Goal: Task Accomplishment & Management: Manage account settings

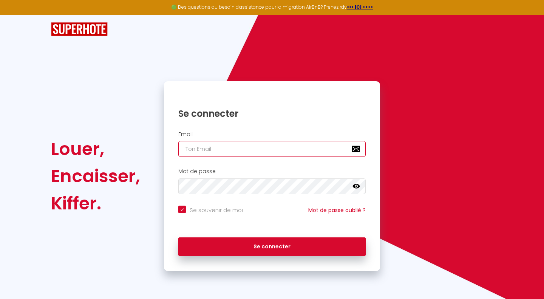
type input "[EMAIL_ADDRESS][DOMAIN_NAME]"
click at [356, 186] on icon at bounding box center [357, 186] width 8 height 5
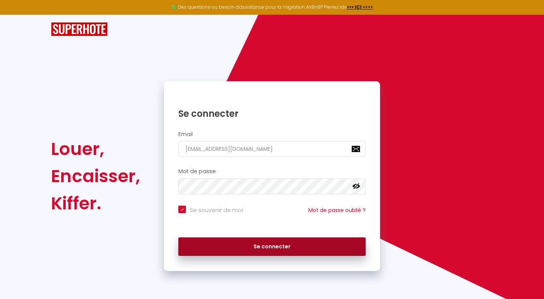
click at [313, 244] on button "Se connecter" at bounding box center [272, 246] width 188 height 19
checkbox input "true"
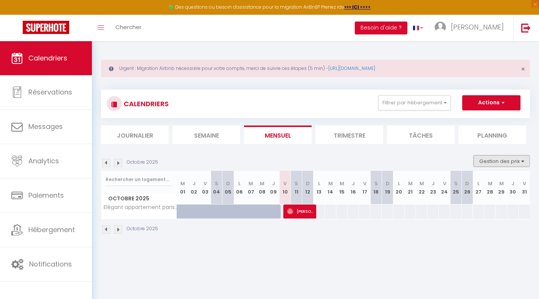
click at [496, 161] on button "Gestion des prix" at bounding box center [501, 160] width 56 height 11
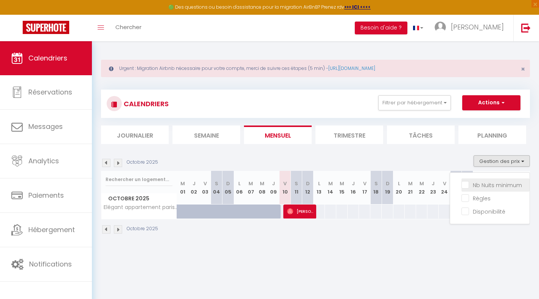
click at [465, 183] on input "Nb Nuits minimum" at bounding box center [495, 185] width 68 height 8
checkbox input "true"
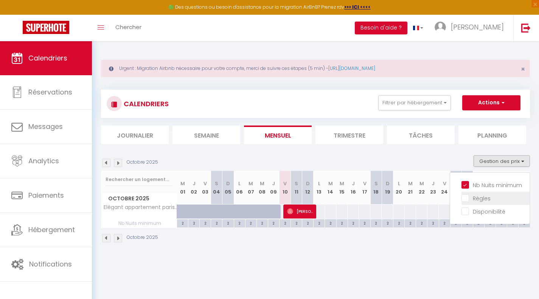
click at [466, 197] on input "Règles" at bounding box center [495, 198] width 68 height 8
checkbox input "true"
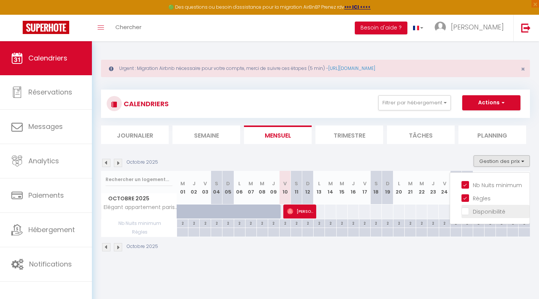
click at [465, 209] on input "Disponibilité" at bounding box center [495, 211] width 68 height 8
checkbox input "true"
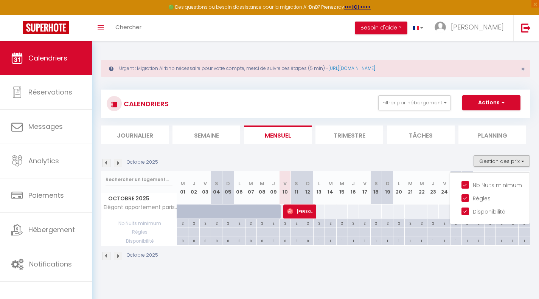
click at [445, 265] on div "Octobre 2025" at bounding box center [315, 257] width 429 height 22
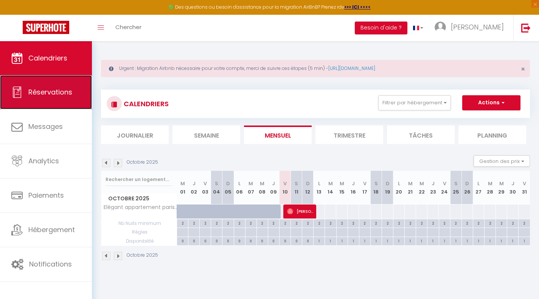
click at [40, 88] on span "Réservations" at bounding box center [50, 91] width 44 height 9
select select "not_cancelled"
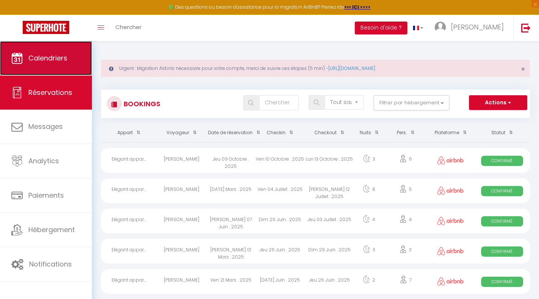
click at [43, 66] on link "Calendriers" at bounding box center [46, 58] width 92 height 34
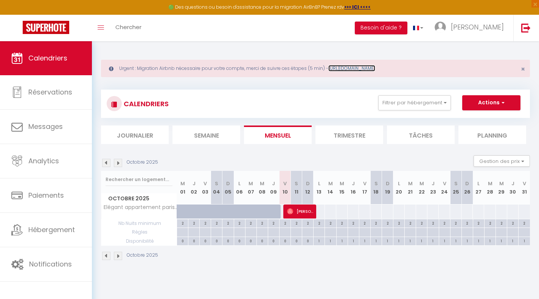
click at [375, 70] on link "[URL][DOMAIN_NAME]" at bounding box center [351, 68] width 47 height 6
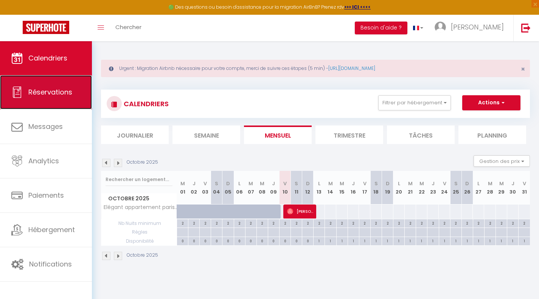
click at [54, 99] on link "Réservations" at bounding box center [46, 92] width 92 height 34
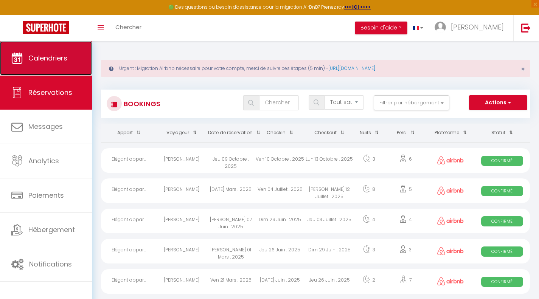
click at [51, 69] on link "Calendriers" at bounding box center [46, 58] width 92 height 34
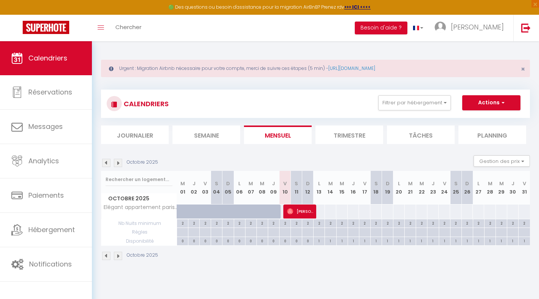
click at [226, 209] on div at bounding box center [227, 212] width 11 height 14
type input "Dim 05 Octobre 2025"
type input "Lun 06 Octobre 2025"
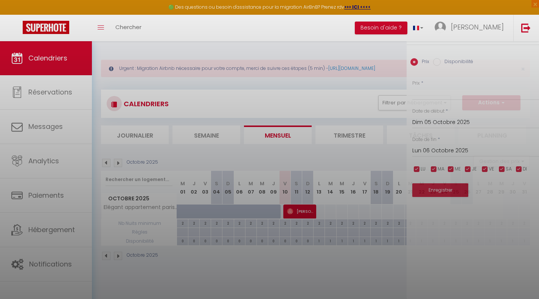
click at [226, 227] on div at bounding box center [269, 149] width 539 height 299
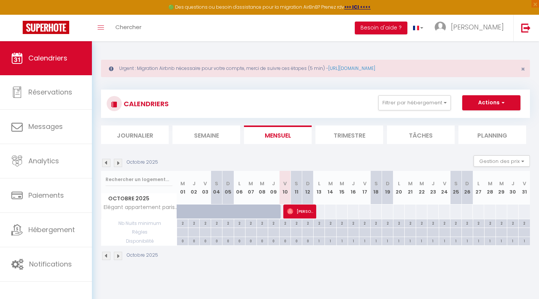
click at [184, 192] on th "M 01" at bounding box center [182, 188] width 11 height 34
click at [183, 223] on div "2" at bounding box center [182, 222] width 11 height 7
type input "2"
type input "Mer 01 Octobre 2025"
type input "Jeu 02 Octobre 2025"
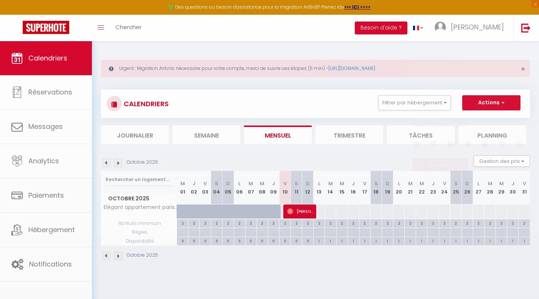
click at [182, 223] on div at bounding box center [269, 149] width 539 height 299
type input "undefined aN undefined NaN"
click at [183, 223] on div "2" at bounding box center [182, 222] width 11 height 7
type input "2"
type input "Mer 01 Octobre 2025"
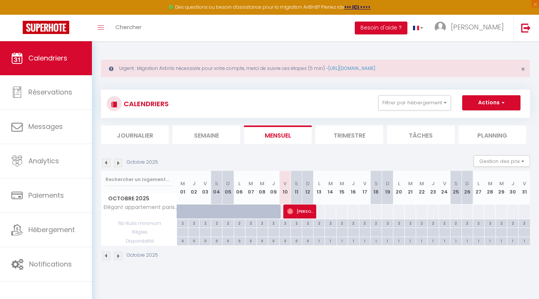
type input "Jeu 02 Octobre 2025"
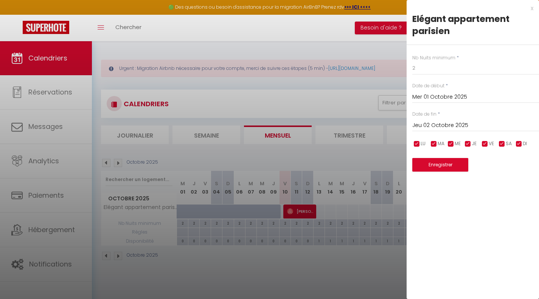
click at [222, 280] on div at bounding box center [269, 149] width 539 height 299
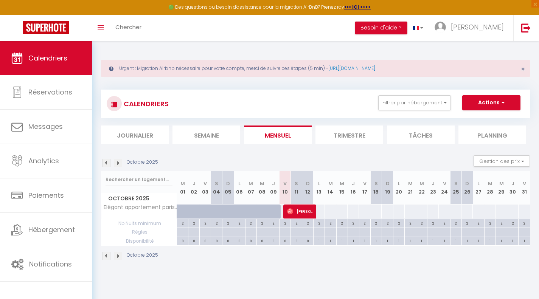
click at [319, 192] on th "L 13" at bounding box center [318, 188] width 11 height 34
click at [323, 203] on th "L 13" at bounding box center [318, 188] width 11 height 34
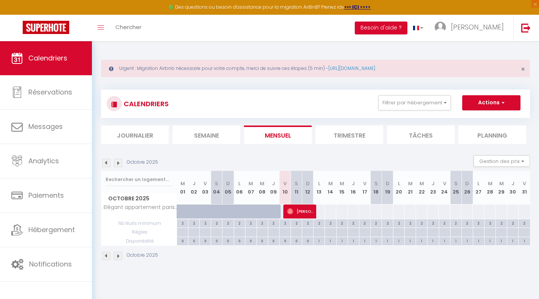
click at [319, 224] on div "2" at bounding box center [318, 222] width 11 height 7
type input "2"
type input "Lun 13 Octobre 2025"
type input "[DATE] Octobre 2025"
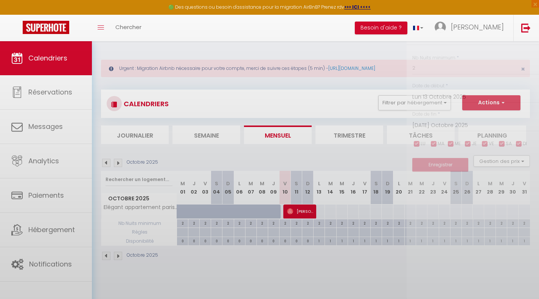
click at [319, 224] on div at bounding box center [269, 149] width 539 height 299
type input "undefined aN undefined NaN"
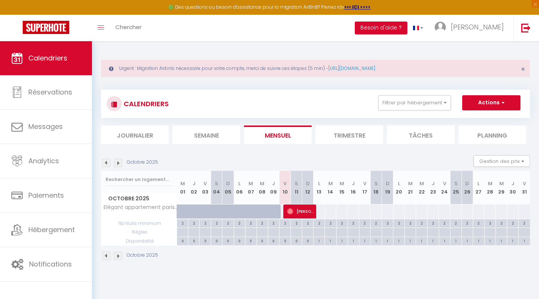
click at [319, 224] on div "2" at bounding box center [318, 222] width 11 height 7
type input "2"
type input "Lun 13 Octobre 2025"
type input "[DATE] Octobre 2025"
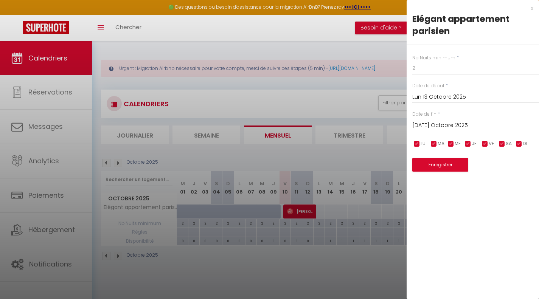
click at [319, 224] on div at bounding box center [269, 149] width 539 height 299
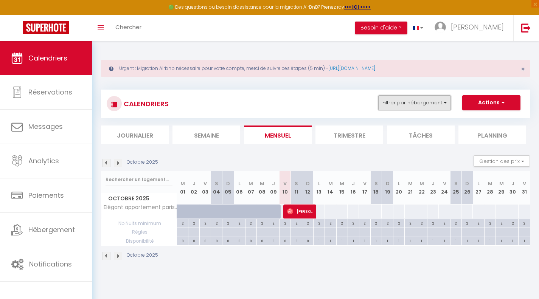
click at [416, 102] on button "Filtrer par hébergement" at bounding box center [414, 102] width 73 height 15
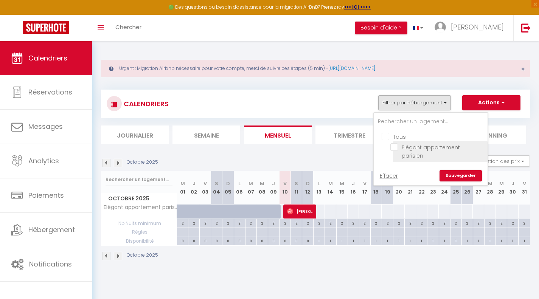
click at [394, 145] on input "Elégant appartement parisien" at bounding box center [437, 147] width 95 height 8
checkbox input "true"
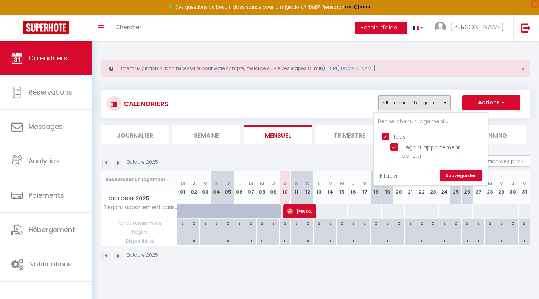
click at [456, 170] on link "Sauvegarder" at bounding box center [460, 175] width 42 height 11
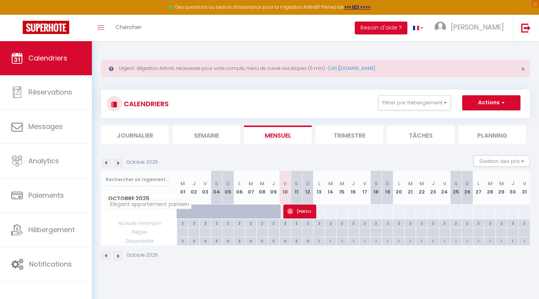
click at [151, 207] on span "Elégant appartement parisien" at bounding box center [149, 204] width 84 height 9
click at [206, 211] on div at bounding box center [209, 216] width 11 height 14
type input "Ven 03 Octobre 2025"
type input "[PERSON_NAME] 04 Octobre 2025"
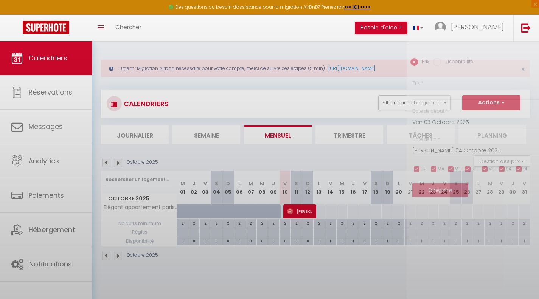
click at [207, 211] on div at bounding box center [269, 149] width 539 height 299
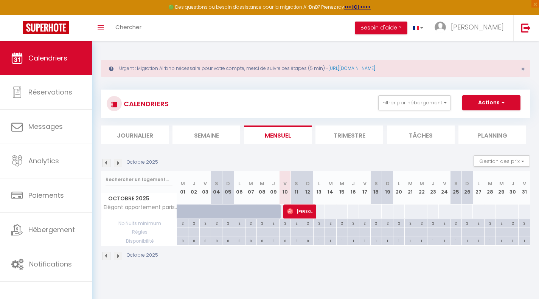
click at [207, 211] on div at bounding box center [209, 216] width 11 height 14
type input "Ven 03 Octobre 2025"
type input "[PERSON_NAME] 04 Octobre 2025"
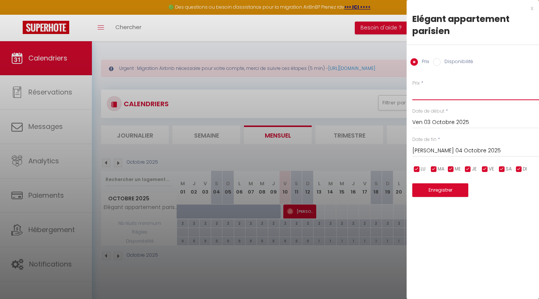
click at [438, 95] on input "Prix" at bounding box center [475, 94] width 127 height 14
type input "475"
click at [443, 188] on button "Enregistrer" at bounding box center [440, 190] width 56 height 14
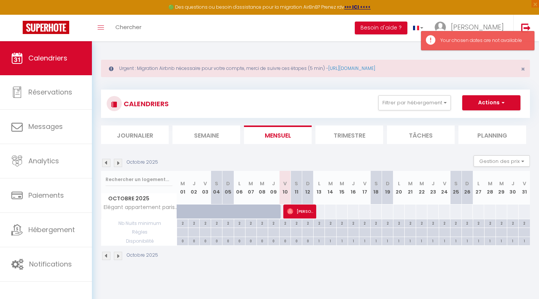
click at [235, 215] on div at bounding box center [239, 212] width 11 height 14
type input "Lun 06 Octobre 2025"
type input "[DATE] Octobre 2025"
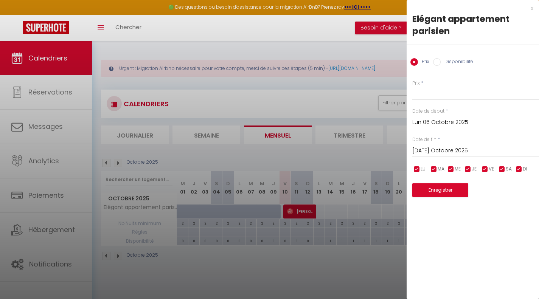
click at [324, 211] on div at bounding box center [269, 149] width 539 height 299
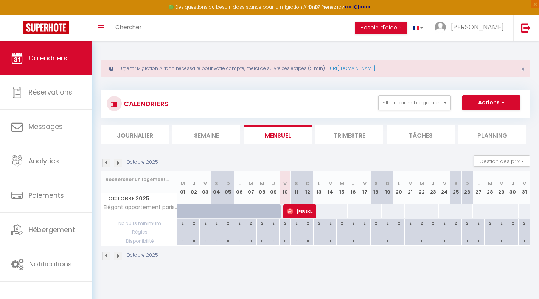
click at [323, 211] on div at bounding box center [319, 212] width 12 height 14
type input "Lun 13 Octobre 2025"
type input "[DATE] Octobre 2025"
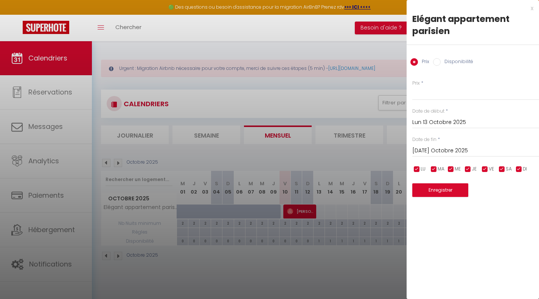
drag, startPoint x: 419, startPoint y: 78, endPoint x: 420, endPoint y: 84, distance: 6.2
click at [420, 80] on div "Prix * Statut * Disponible Indisponible Date de début * Lun 13 Octobre 2025 < […" at bounding box center [472, 133] width 132 height 127
click at [424, 93] on input "Prix" at bounding box center [475, 94] width 127 height 14
type input "475"
click at [440, 188] on button "Enregistrer" at bounding box center [440, 190] width 56 height 14
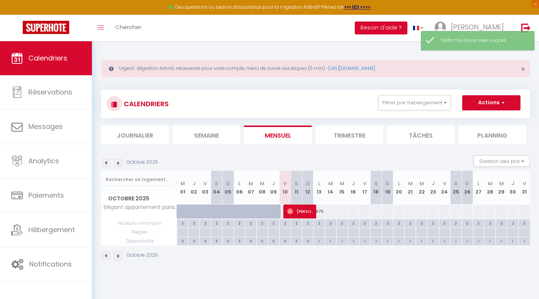
click at [321, 212] on div "475" at bounding box center [318, 212] width 11 height 14
type input "475"
type input "Lun 13 Octobre 2025"
type input "[DATE] Octobre 2025"
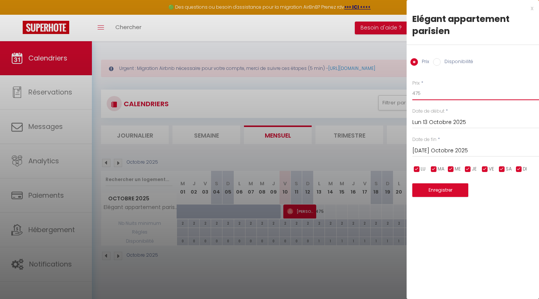
drag, startPoint x: 428, startPoint y: 92, endPoint x: 396, endPoint y: 93, distance: 32.5
click at [396, 93] on body "🟢 Des questions ou besoin d'assistance pour la migration AirBnB? Prenez rdv >>>…" at bounding box center [269, 190] width 539 height 299
click at [443, 191] on button "Enregistrer" at bounding box center [440, 190] width 56 height 14
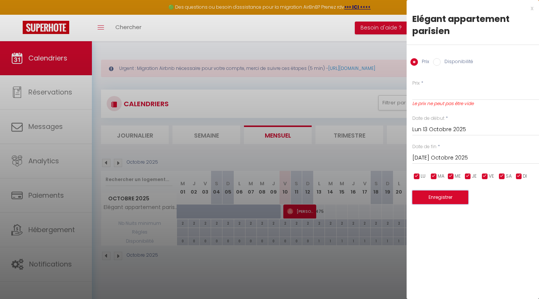
click at [433, 197] on button "Enregistrer" at bounding box center [440, 198] width 56 height 14
click at [431, 100] on input "Prix" at bounding box center [475, 94] width 127 height 14
type input "0"
click at [438, 194] on button "Enregistrer" at bounding box center [440, 198] width 56 height 14
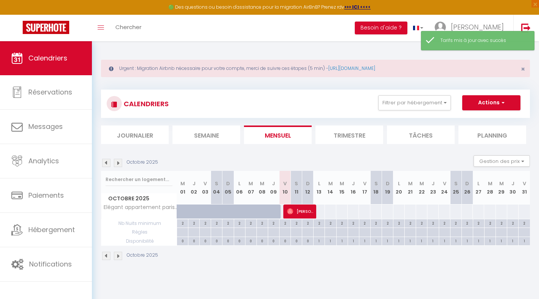
click at [322, 214] on div at bounding box center [319, 212] width 12 height 14
type input "Lun 13 Octobre 2025"
type input "[DATE] Octobre 2025"
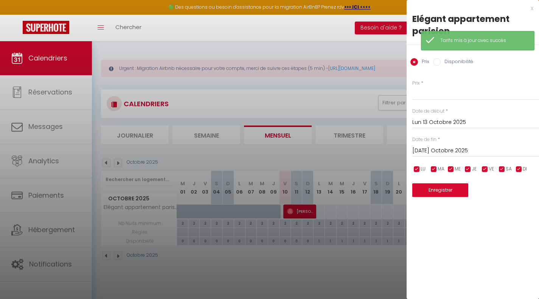
click at [484, 219] on div "x Elégant appartement parisien Prix Disponibilité Prix * Statut * Disponible In…" at bounding box center [472, 149] width 132 height 299
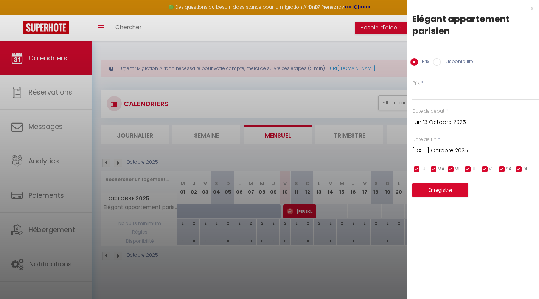
click at [436, 61] on input "Disponibilité" at bounding box center [437, 62] width 8 height 8
radio input "true"
click at [416, 62] on input "Prix" at bounding box center [414, 62] width 8 height 8
radio input "true"
radio input "false"
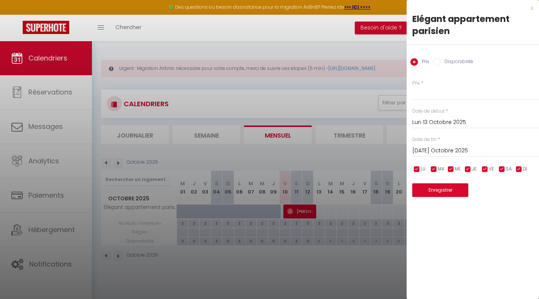
click at [381, 152] on div at bounding box center [269, 149] width 539 height 299
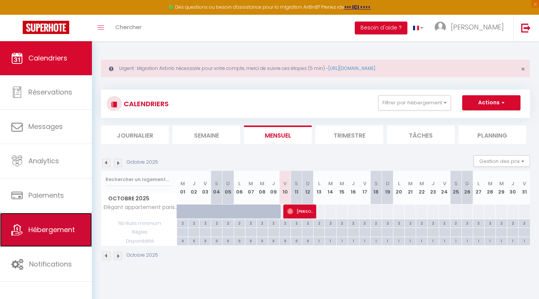
click at [46, 225] on span "Hébergement" at bounding box center [51, 229] width 46 height 9
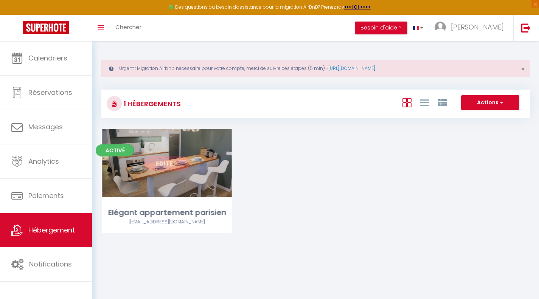
click at [163, 164] on link "Editer" at bounding box center [166, 163] width 45 height 15
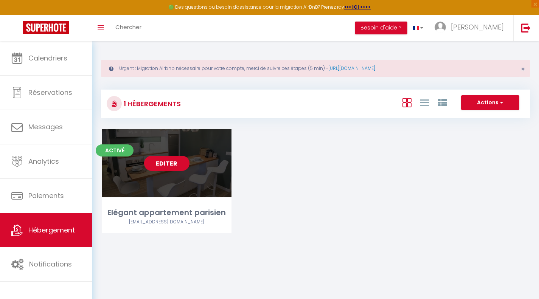
click at [163, 164] on link "Editer" at bounding box center [166, 163] width 45 height 15
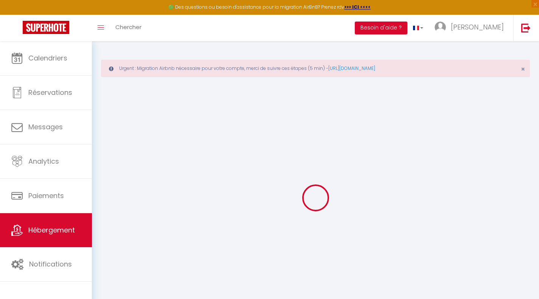
select select "27832"
checkbox input "false"
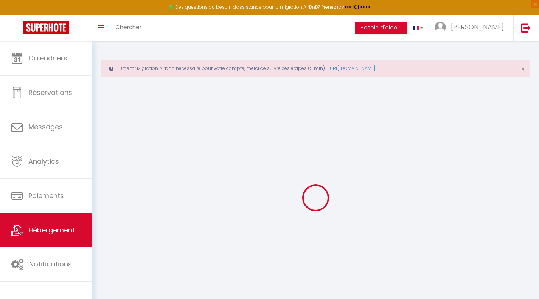
checkbox input "false"
select select "15:00"
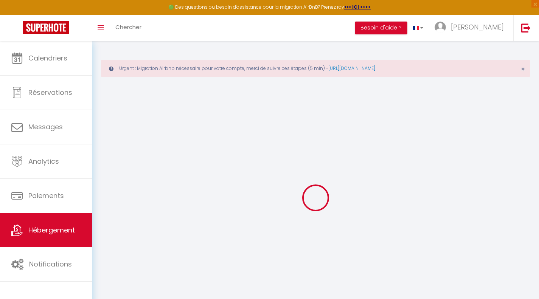
select select
select select "11:00"
select select "30"
select select "120"
select select "01:00"
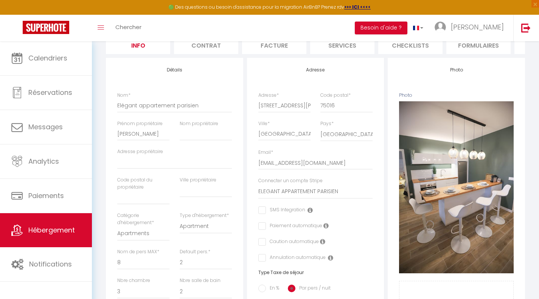
scroll to position [102, 0]
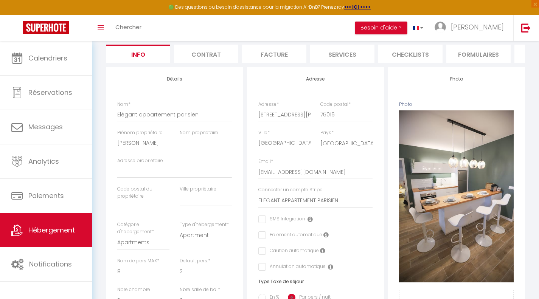
click at [202, 59] on li "Contrat" at bounding box center [206, 54] width 64 height 19
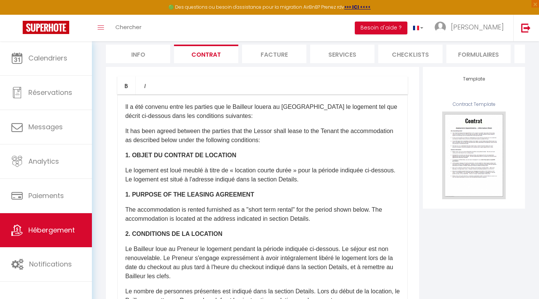
click at [256, 51] on li "Facture" at bounding box center [274, 54] width 64 height 19
checkbox input "true"
checkbox input "false"
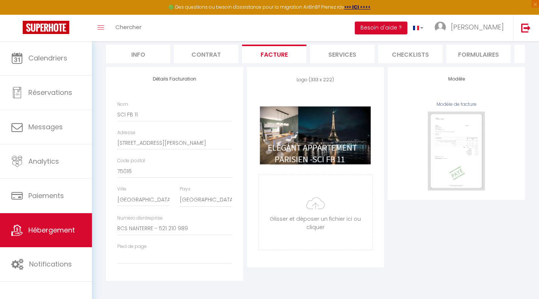
checkbox input "true"
checkbox input "false"
checkbox input "true"
checkbox input "false"
checkbox input "true"
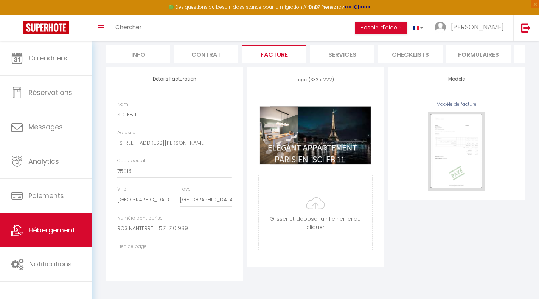
checkbox input "false"
checkbox input "true"
checkbox input "false"
click at [337, 58] on li "Services" at bounding box center [342, 54] width 64 height 19
checkbox input "true"
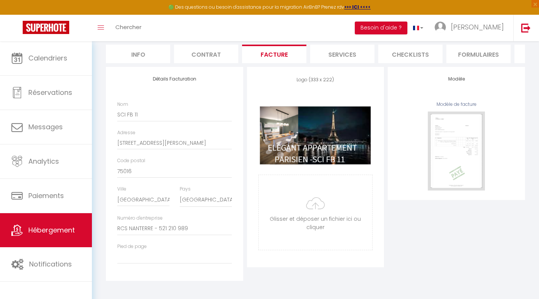
checkbox input "false"
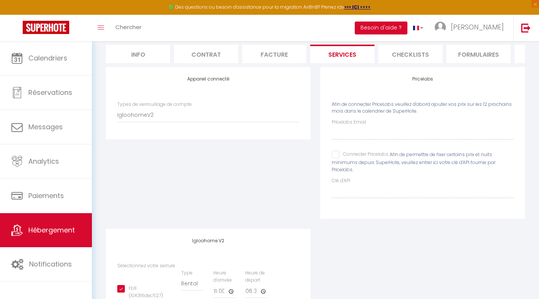
click at [418, 54] on li "Checklists" at bounding box center [410, 54] width 64 height 19
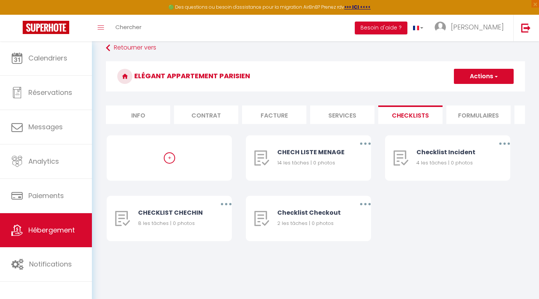
click at [490, 118] on li "Formulaires" at bounding box center [478, 114] width 64 height 19
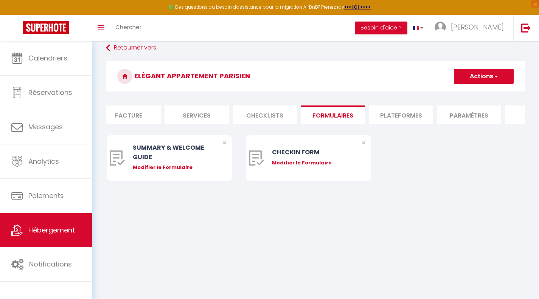
scroll to position [0, 151]
click at [401, 118] on li "Plateformes" at bounding box center [395, 114] width 64 height 19
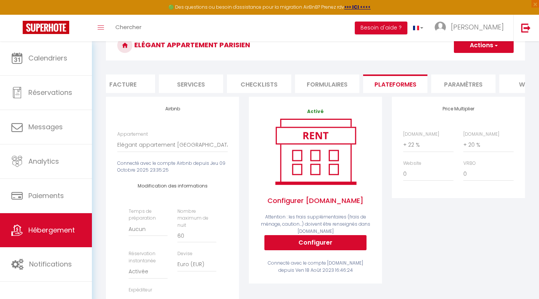
scroll to position [3, 0]
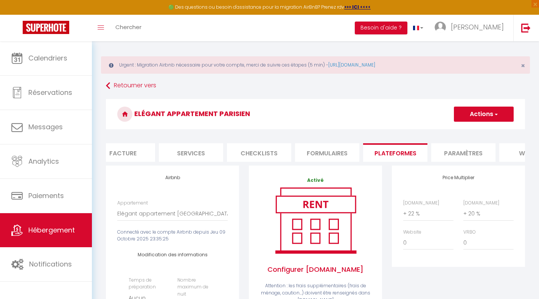
click at [467, 149] on li "Paramètres" at bounding box center [463, 152] width 64 height 19
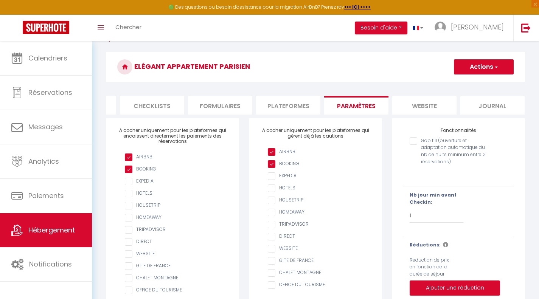
scroll to position [0, 262]
click at [299, 104] on li "Plateformes" at bounding box center [285, 105] width 64 height 19
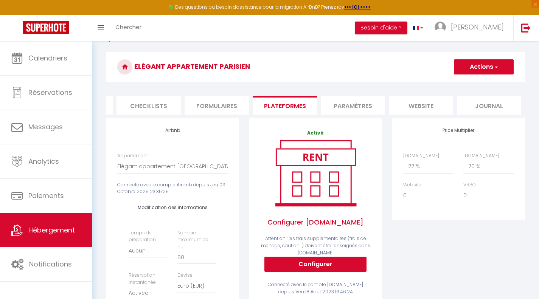
select select
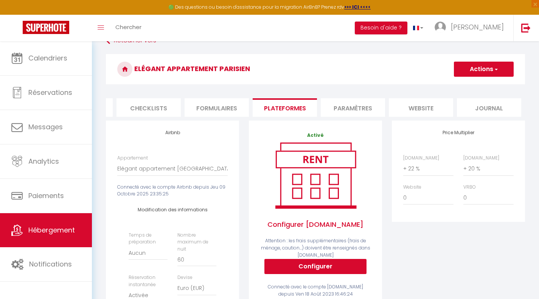
scroll to position [43, 0]
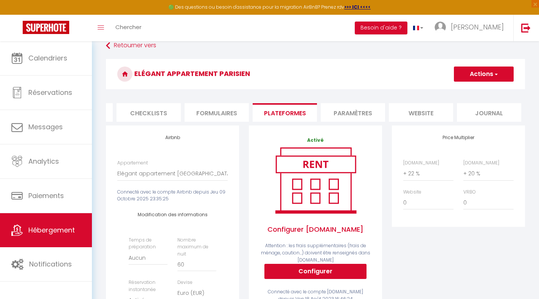
click at [353, 113] on li "Paramètres" at bounding box center [353, 112] width 64 height 19
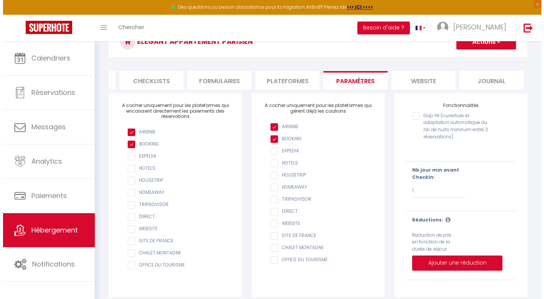
scroll to position [88, 0]
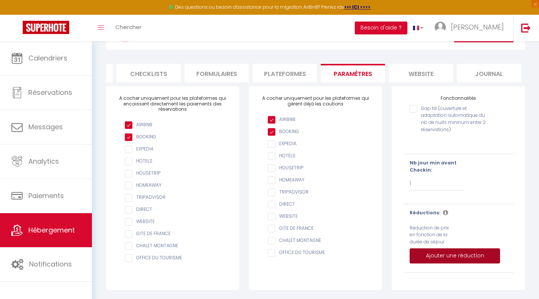
click at [466, 253] on button "Ajouter une réduction" at bounding box center [454, 255] width 90 height 15
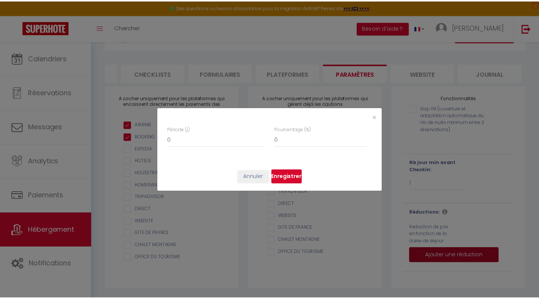
scroll to position [0, 256]
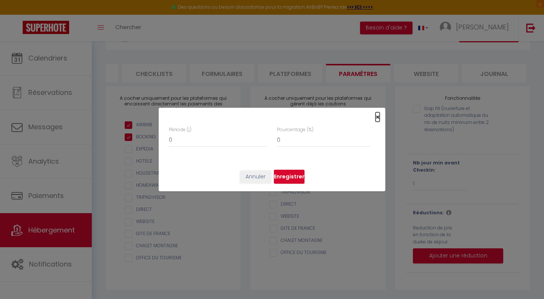
click at [379, 116] on span "×" at bounding box center [378, 116] width 4 height 9
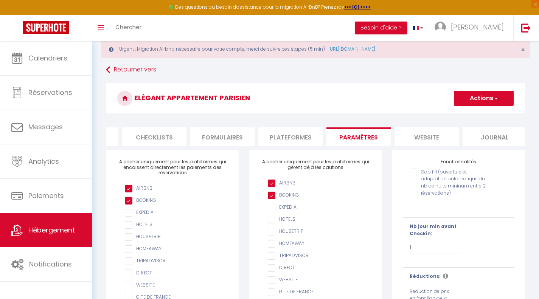
scroll to position [0, 0]
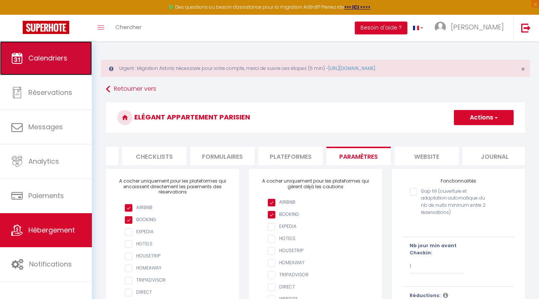
click at [53, 67] on link "Calendriers" at bounding box center [46, 58] width 92 height 34
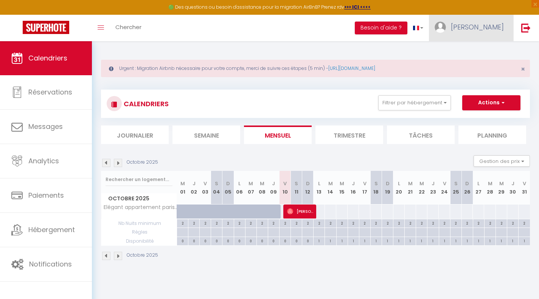
click at [480, 25] on span "[PERSON_NAME]" at bounding box center [477, 26] width 53 height 9
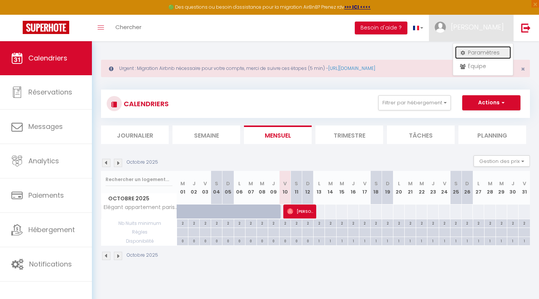
click at [479, 49] on link "Paramètres" at bounding box center [483, 52] width 56 height 13
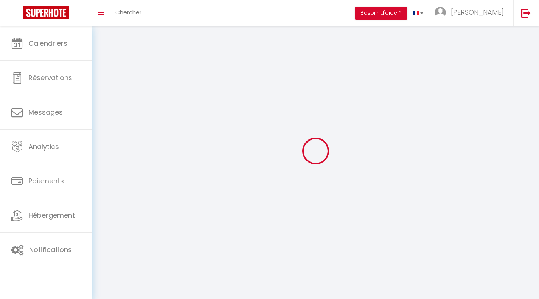
type input "[PERSON_NAME]"
type input "ANGIOLETTI - SCI FB 11"
type input "0686001000"
type input "[STREET_ADDRESS]"
type input "92350"
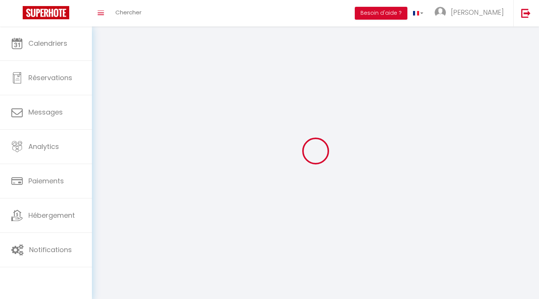
type input "LE [PERSON_NAME]"
type input "xwCKZ2IUeEWvw48X2VVgHFNDq"
type input "pIFYOFtBKfH8ZSWH4ldoNSYb8"
type input "[URL][DOMAIN_NAME]"
select select "28"
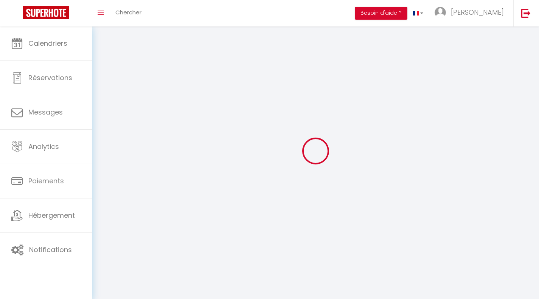
select select "fr"
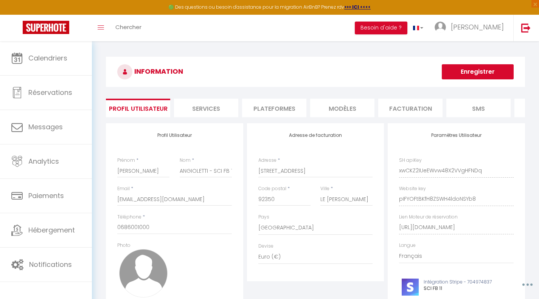
click at [274, 105] on li "Plateformes" at bounding box center [274, 108] width 64 height 19
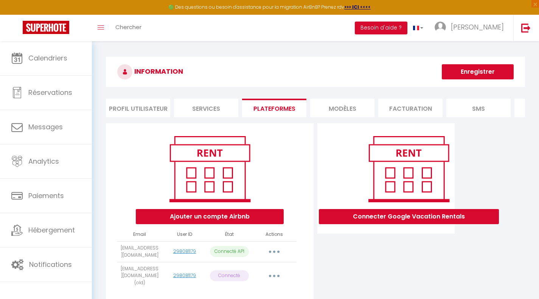
click at [273, 256] on button "button" at bounding box center [273, 252] width 21 height 12
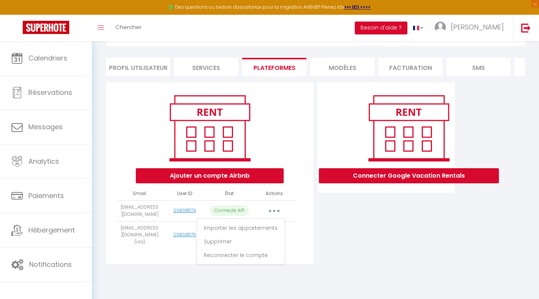
scroll to position [41, 0]
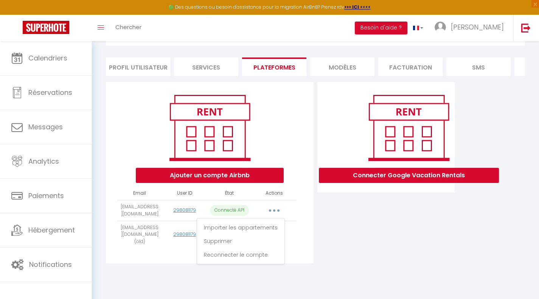
click at [350, 262] on div "Connecter Google Vacation Rentals" at bounding box center [385, 175] width 141 height 186
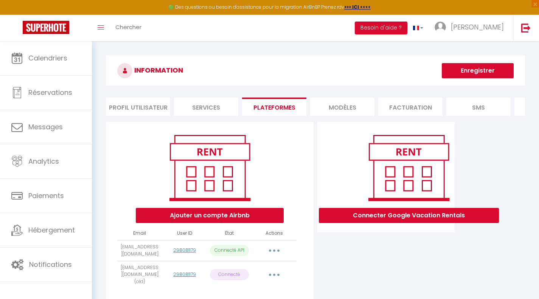
scroll to position [0, 0]
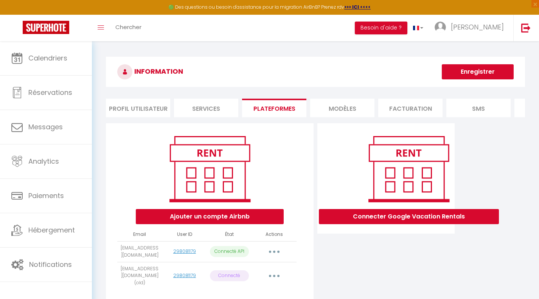
click at [468, 112] on li "SMS" at bounding box center [478, 108] width 64 height 19
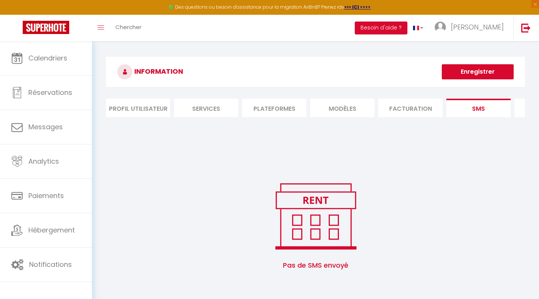
click at [417, 105] on li "Facturation" at bounding box center [410, 108] width 64 height 19
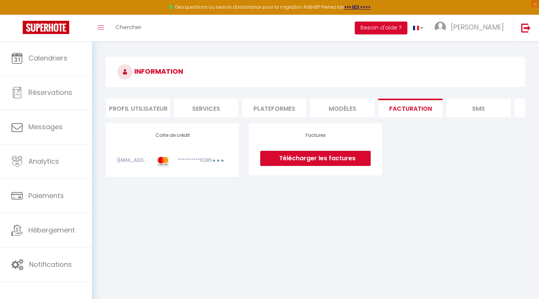
click at [361, 114] on li "MODÈLES" at bounding box center [342, 108] width 64 height 19
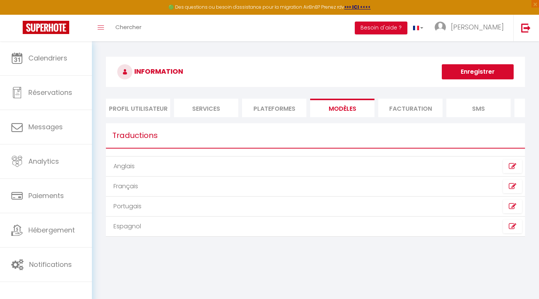
click at [126, 111] on li "Profil Utilisateur" at bounding box center [138, 108] width 64 height 19
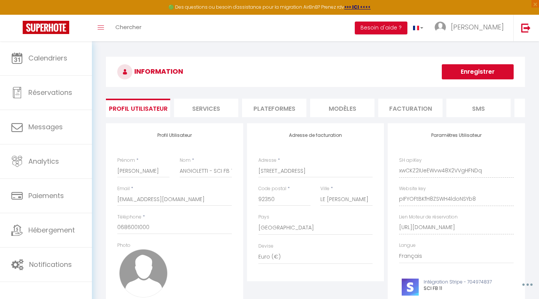
click at [186, 106] on li "Services" at bounding box center [206, 108] width 64 height 19
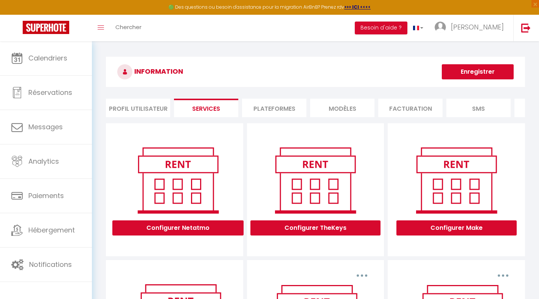
click at [284, 104] on li "Plateformes" at bounding box center [274, 108] width 64 height 19
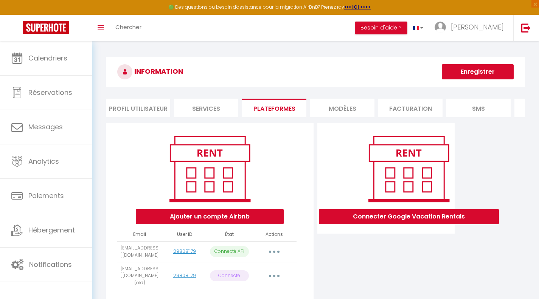
click at [333, 110] on li "MODÈLES" at bounding box center [342, 108] width 64 height 19
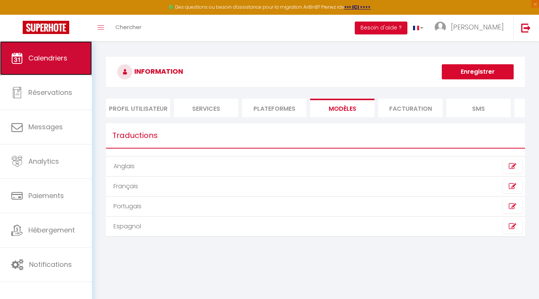
click at [45, 59] on span "Calendriers" at bounding box center [47, 57] width 39 height 9
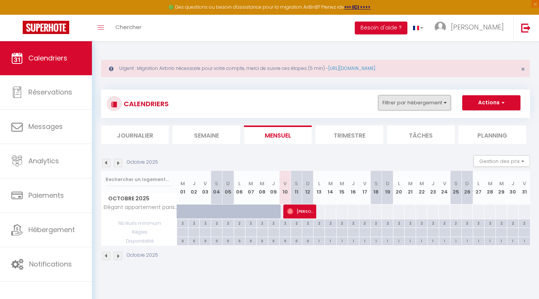
click at [397, 103] on button "Filtrer par hébergement" at bounding box center [414, 102] width 73 height 15
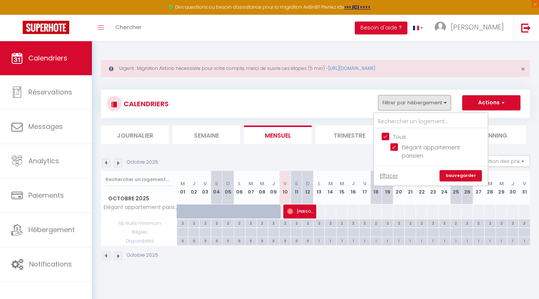
click at [397, 103] on button "Filtrer par hébergement" at bounding box center [414, 102] width 73 height 15
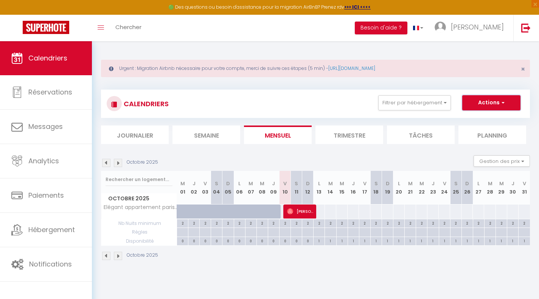
click at [479, 102] on button "Actions" at bounding box center [491, 102] width 58 height 15
click at [490, 161] on button "Gestion des prix" at bounding box center [501, 160] width 56 height 11
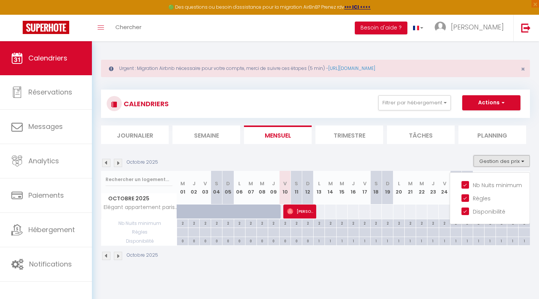
click at [488, 157] on button "Gestion des prix" at bounding box center [501, 160] width 56 height 11
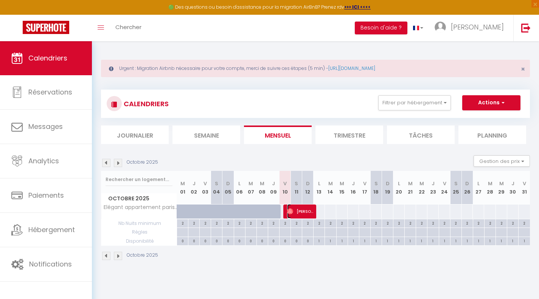
click at [308, 206] on span "[PERSON_NAME]" at bounding box center [300, 211] width 26 height 14
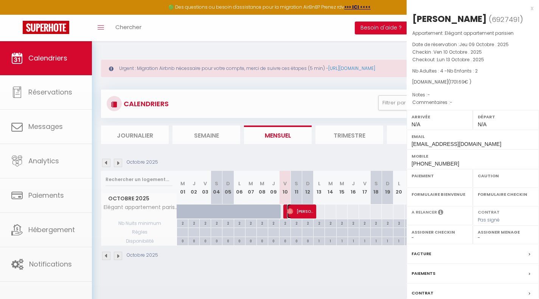
select select "OK"
select select "0"
select select "1"
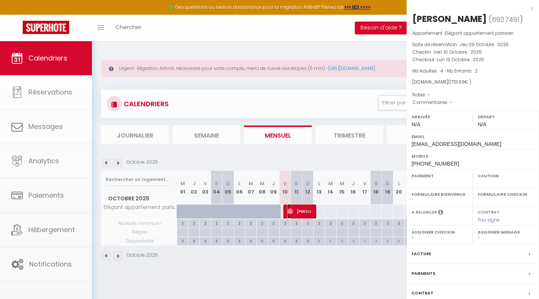
select select
select select "27832"
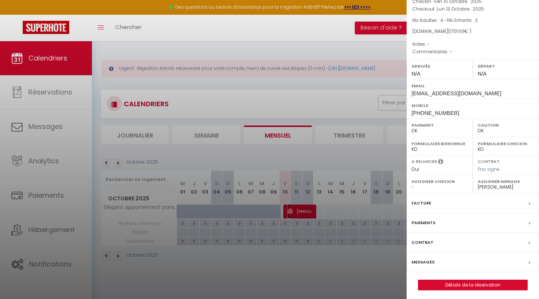
scroll to position [53, 0]
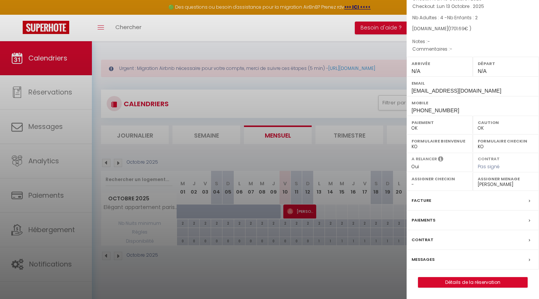
click at [528, 257] on span at bounding box center [530, 260] width 5 height 8
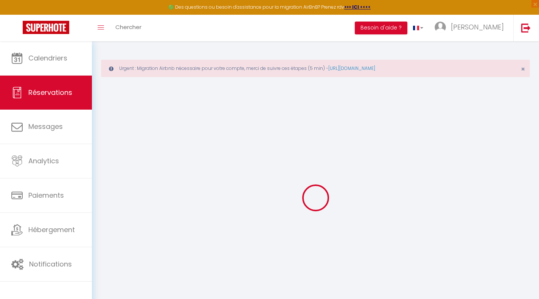
select select
checkbox input "false"
select select
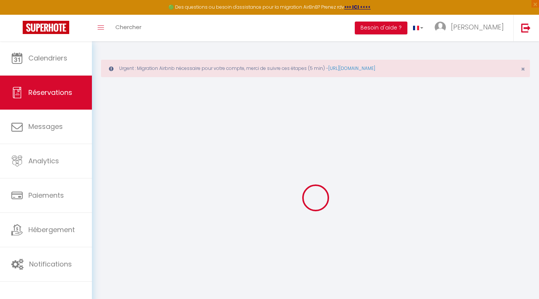
select select
checkbox input "false"
select select
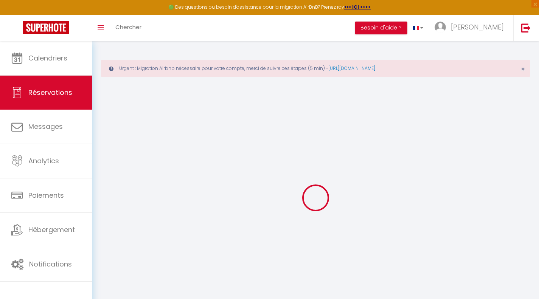
select select
checkbox input "false"
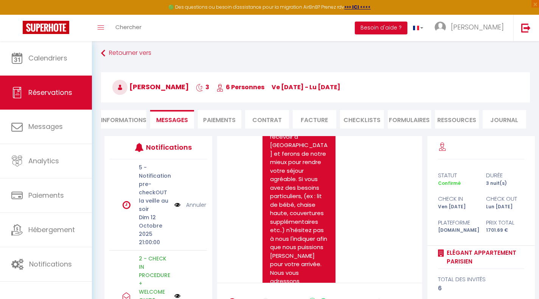
scroll to position [2492, 0]
